Goal: Transaction & Acquisition: Register for event/course

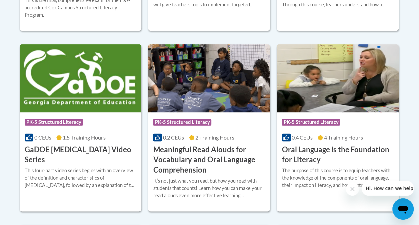
scroll to position [434, 0]
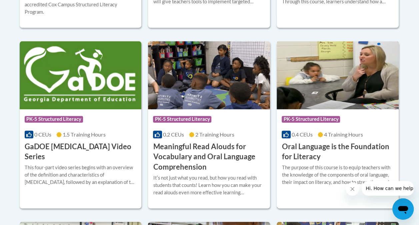
click at [306, 146] on h3 "Oral Language is the Foundation for Literacy" at bounding box center [338, 151] width 112 height 21
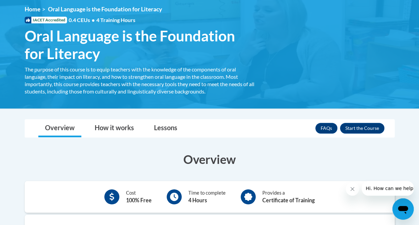
scroll to position [100, 0]
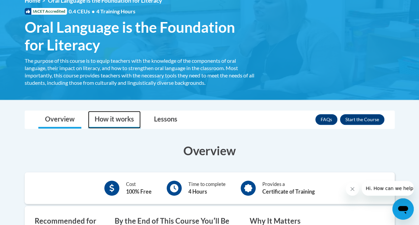
click at [104, 121] on link "How it works" at bounding box center [114, 120] width 53 height 18
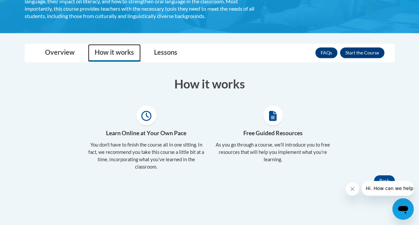
scroll to position [167, 0]
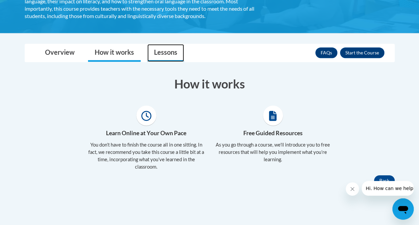
click at [164, 53] on link "Lessons" at bounding box center [165, 53] width 37 height 18
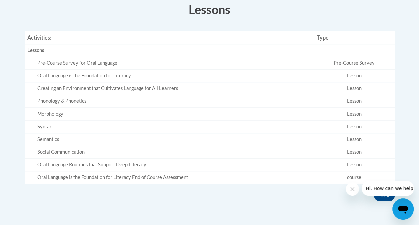
scroll to position [200, 0]
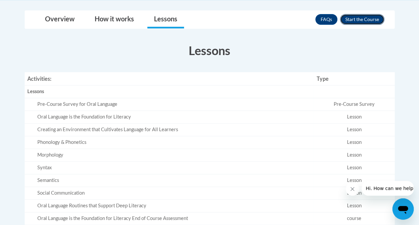
click at [360, 16] on button "Enroll" at bounding box center [362, 19] width 44 height 11
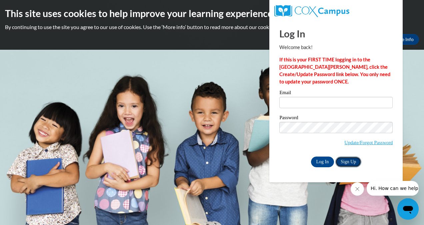
click at [346, 161] on link "Sign Up" at bounding box center [349, 161] width 26 height 11
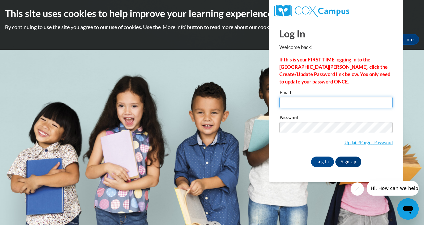
click at [283, 102] on input "Email" at bounding box center [336, 102] width 113 height 11
type input "Daryl.Renolds@cobbk12.org"
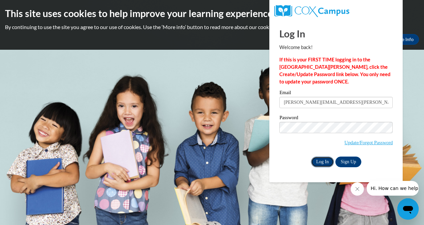
click at [325, 160] on input "Log In" at bounding box center [322, 161] width 23 height 11
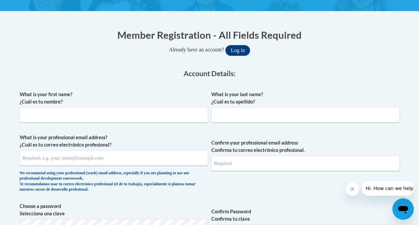
scroll to position [133, 0]
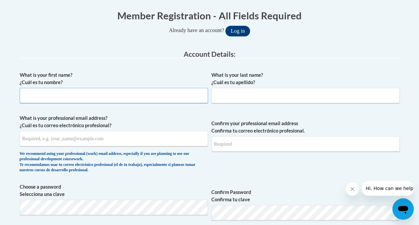
click at [44, 96] on input "What is your first name? ¿Cuál es tu nombre?" at bounding box center [114, 95] width 188 height 15
type input "Daryl"
type input "Renolds"
type input "Daryl.Renolds@cobbk12.org"
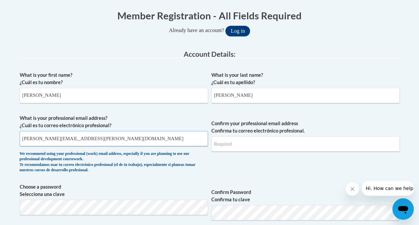
type input "Daryl.Renolds@cobbk12.org"
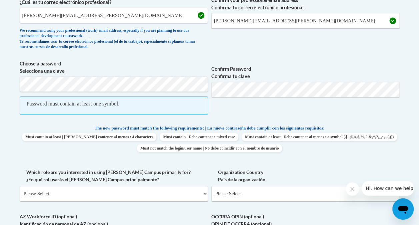
scroll to position [267, 0]
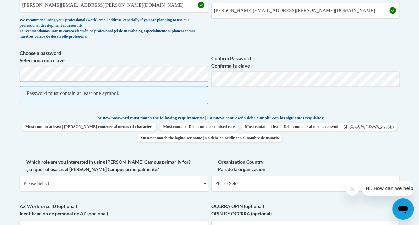
click at [351, 190] on icon "Close message from company" at bounding box center [352, 188] width 5 height 5
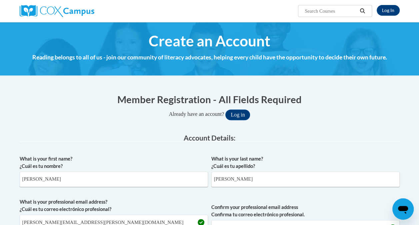
scroll to position [0, 0]
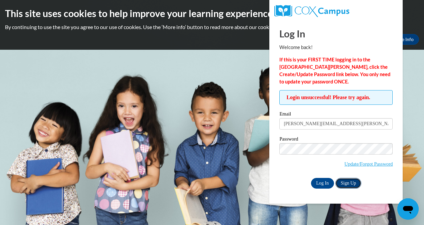
click at [346, 182] on link "Sign Up" at bounding box center [349, 183] width 26 height 11
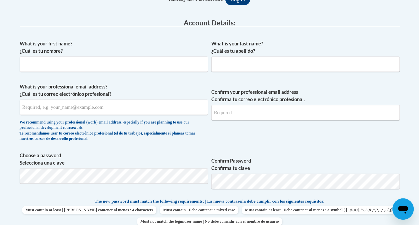
scroll to position [167, 0]
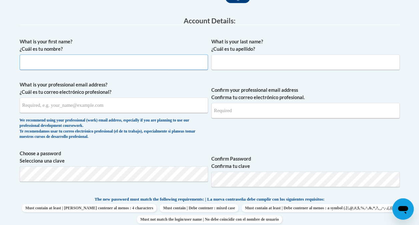
click at [38, 60] on input "What is your first name? ¿Cuál es tu nombre?" at bounding box center [114, 61] width 188 height 15
type input "[PERSON_NAME]"
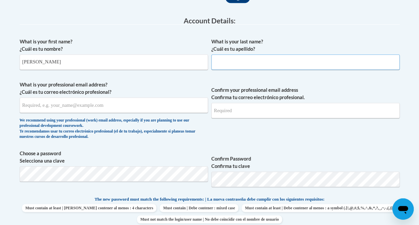
type input "[PERSON_NAME]"
type input "[PERSON_NAME][EMAIL_ADDRESS][PERSON_NAME][DOMAIN_NAME]"
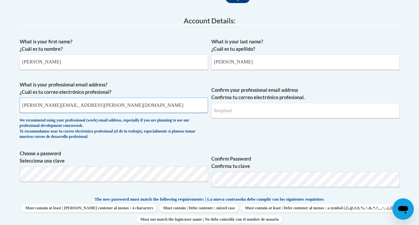
type input "[PERSON_NAME][EMAIL_ADDRESS][PERSON_NAME][DOMAIN_NAME]"
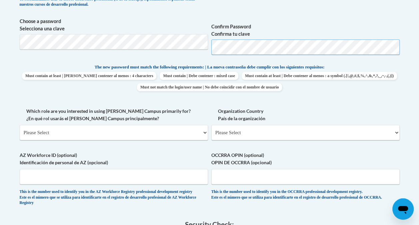
scroll to position [300, 0]
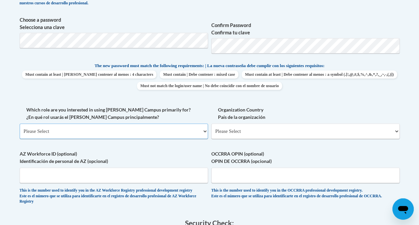
click at [205, 131] on select "Please Select College/University | Colegio/Universidad Community/Nonprofit Part…" at bounding box center [114, 130] width 188 height 15
select select "fbf2d438-af2f-41f8-98f1-81c410e29de3"
click at [20, 123] on select "Please Select College/University | Colegio/Universidad Community/Nonprofit Part…" at bounding box center [114, 130] width 188 height 15
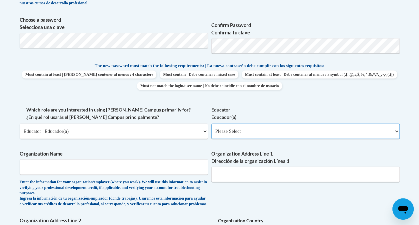
click at [397, 131] on select "Please Select Early Learning/Daycare Teacher/Family Home Care Provider | Maestr…" at bounding box center [305, 130] width 188 height 15
select select "8e40623d-54d0-45cd-9f92-5df65cd3f8cf"
click at [211, 123] on select "Please Select Early Learning/Daycare Teacher/Family Home Care Provider | Maestr…" at bounding box center [305, 130] width 188 height 15
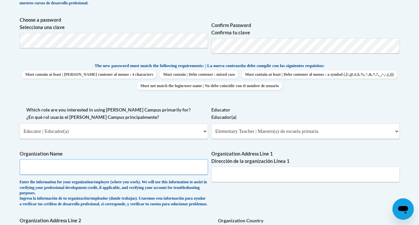
click at [63, 167] on input "Organization Name" at bounding box center [114, 166] width 188 height 15
type input "GaTAPP"
click at [245, 169] on input "Organization Address Line 1 Dirección de la organización Línea 1" at bounding box center [305, 173] width 188 height 15
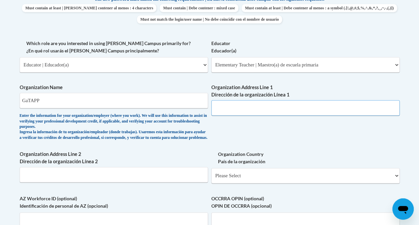
scroll to position [367, 0]
click at [397, 180] on select "Please Select [GEOGRAPHIC_DATA] | [GEOGRAPHIC_DATA] Outside of [GEOGRAPHIC_DATA…" at bounding box center [305, 174] width 188 height 15
select select "ad49bcad-a171-4b2e-b99c-48b446064914"
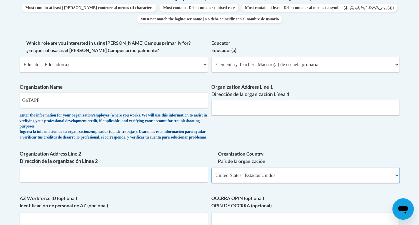
click at [211, 173] on select "Please Select [GEOGRAPHIC_DATA] | [GEOGRAPHIC_DATA] Outside of [GEOGRAPHIC_DATA…" at bounding box center [305, 174] width 188 height 15
select select
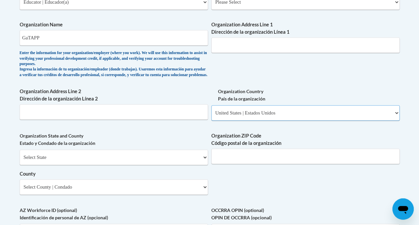
scroll to position [434, 0]
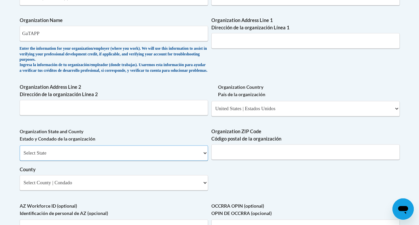
click at [204, 157] on select "Select State [US_STATE] [US_STATE] [US_STATE] [US_STATE] [US_STATE] [US_STATE] …" at bounding box center [114, 152] width 188 height 15
select select "[US_STATE]"
click at [20, 150] on select "Select State [US_STATE] [US_STATE] [US_STATE] [US_STATE] [US_STATE] [US_STATE] …" at bounding box center [114, 152] width 188 height 15
click at [205, 188] on select "Select County Appling [PERSON_NAME] [PERSON_NAME] [PERSON_NAME] [PERSON_NAME] B…" at bounding box center [114, 182] width 188 height 15
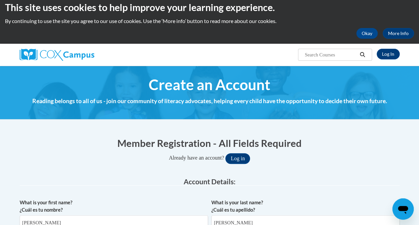
scroll to position [0, 0]
